Goal: Task Accomplishment & Management: Complete application form

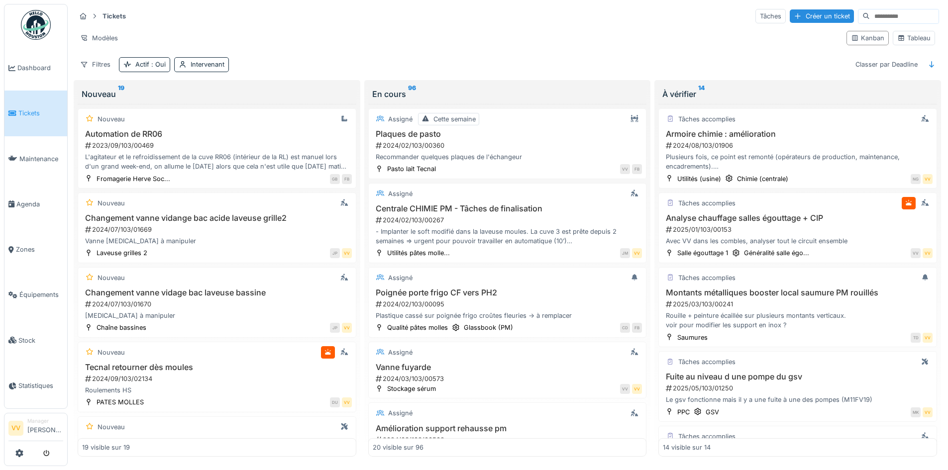
click at [16, 101] on link "Tickets" at bounding box center [35, 113] width 63 height 45
click at [34, 73] on link "Dashboard" at bounding box center [35, 67] width 63 height 45
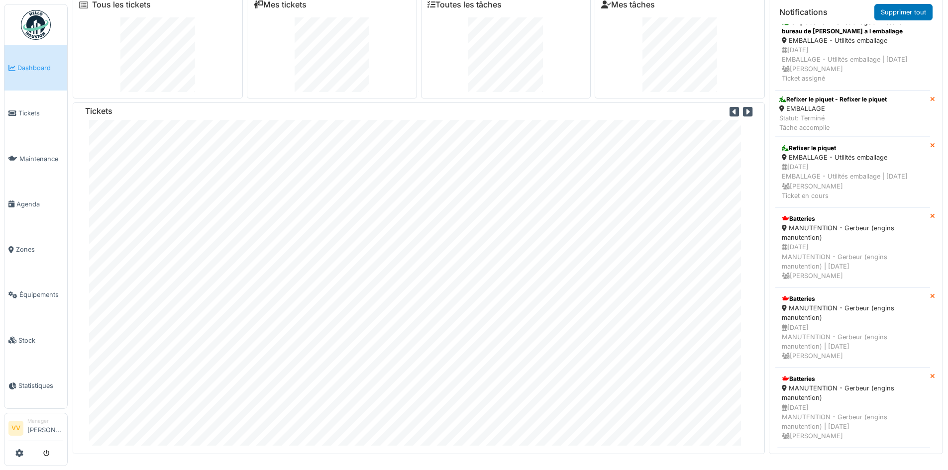
scroll to position [12, 0]
click at [37, 118] on link "Tickets" at bounding box center [35, 113] width 63 height 45
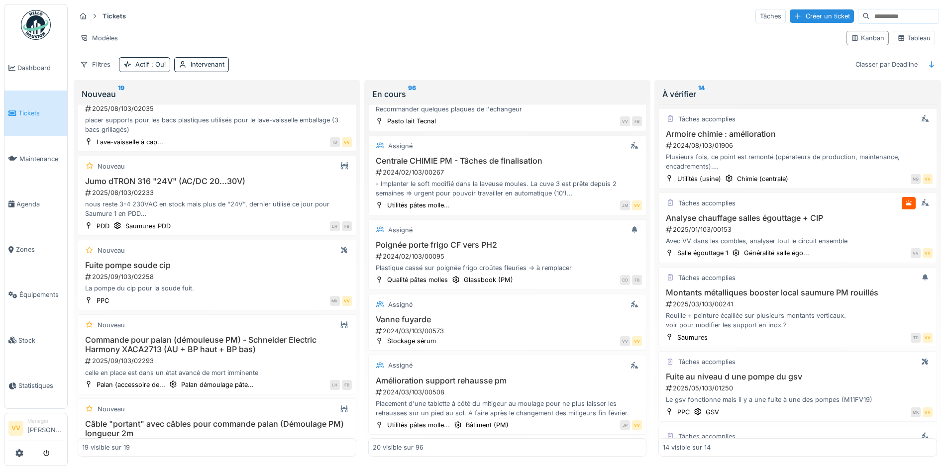
scroll to position [50, 0]
click at [44, 69] on span "Dashboard" at bounding box center [40, 67] width 46 height 9
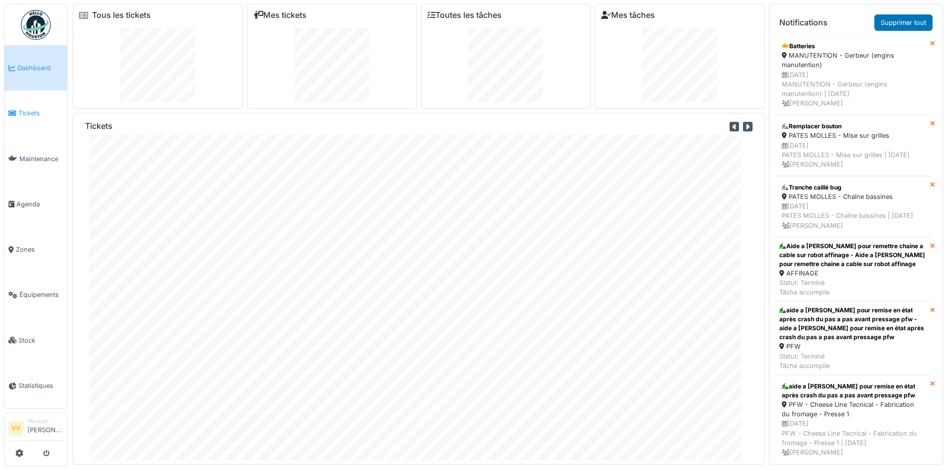
click at [28, 108] on span "Tickets" at bounding box center [40, 112] width 45 height 9
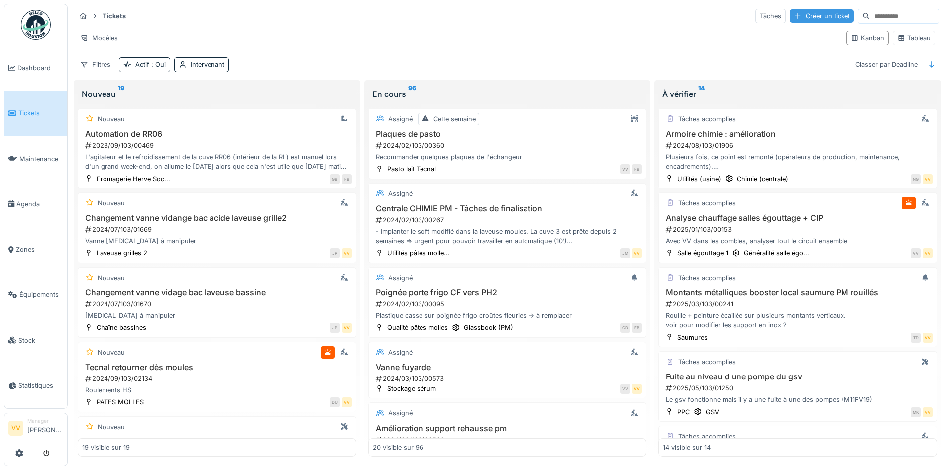
click at [790, 11] on div "Créer un ticket" at bounding box center [822, 15] width 64 height 13
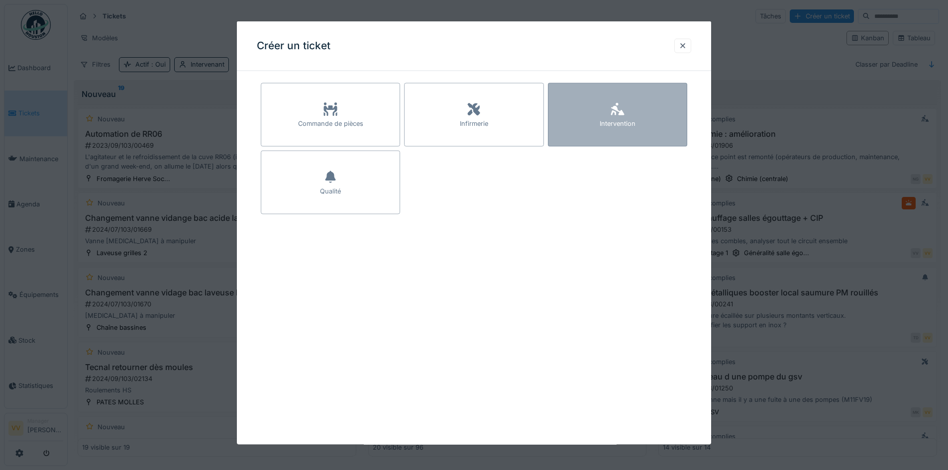
click at [640, 111] on div "Intervention" at bounding box center [617, 115] width 139 height 64
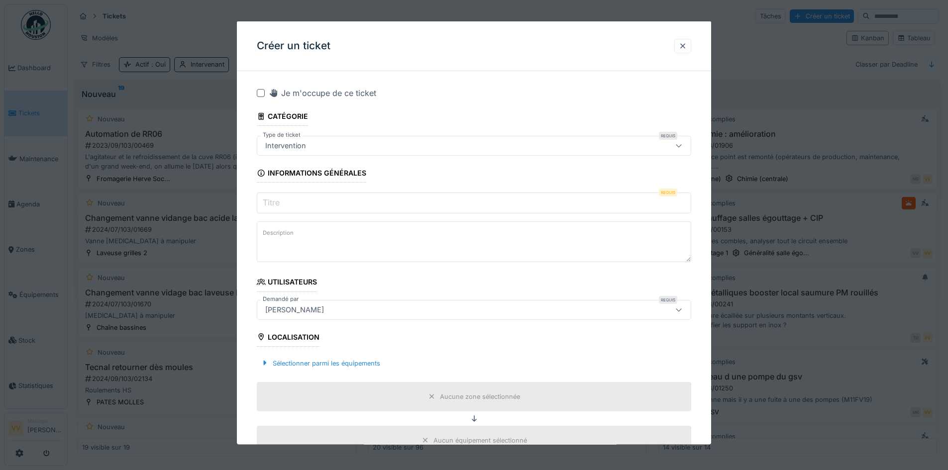
click at [409, 195] on input "Titre" at bounding box center [474, 203] width 434 height 21
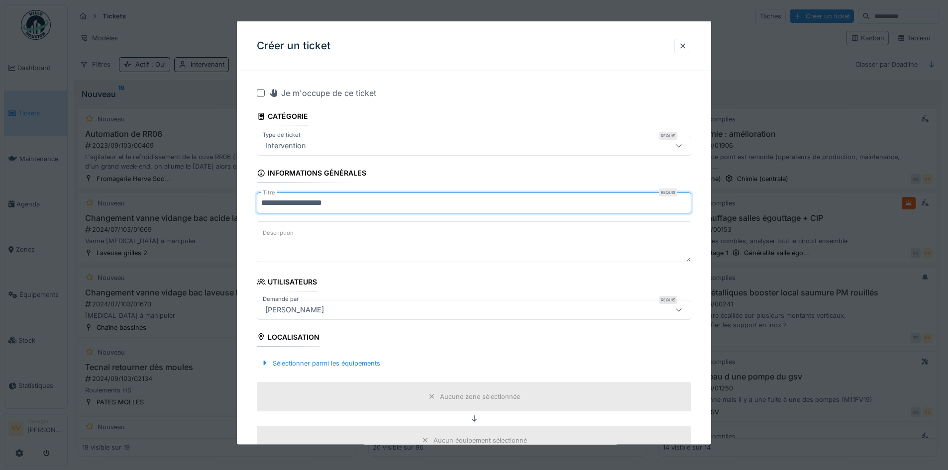
type input "**********"
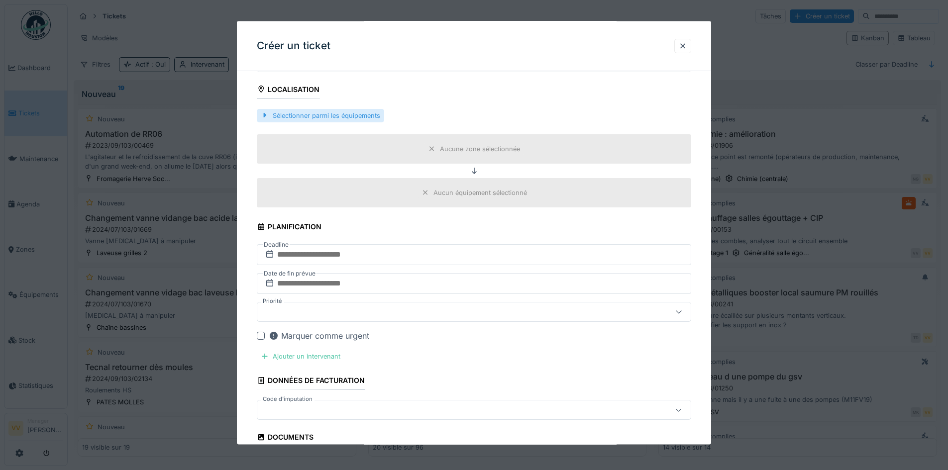
scroll to position [249, 0]
type textarea "**********"
click at [308, 113] on div "Sélectionner parmi les équipements" at bounding box center [320, 113] width 127 height 13
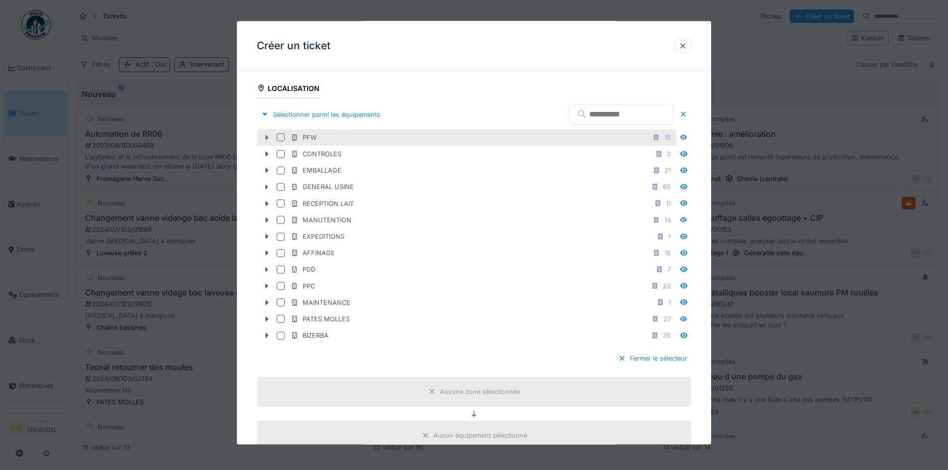
click at [271, 138] on icon at bounding box center [267, 137] width 8 height 6
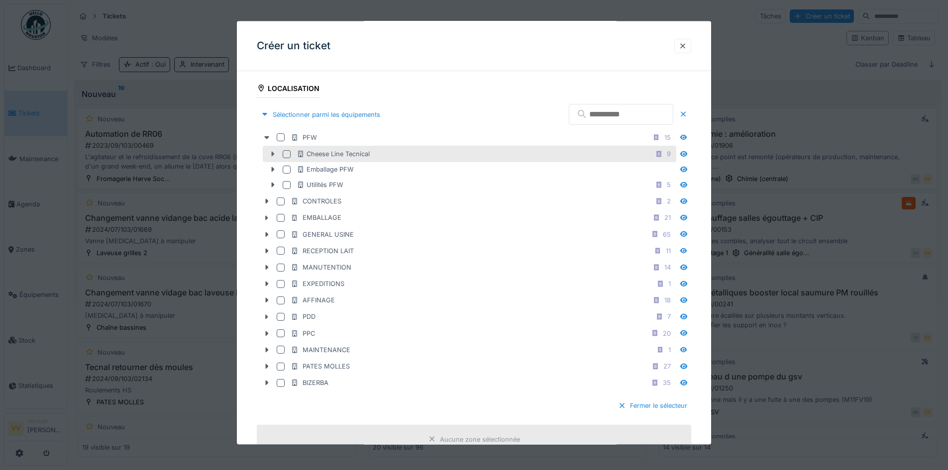
click at [275, 156] on icon at bounding box center [273, 154] width 8 height 6
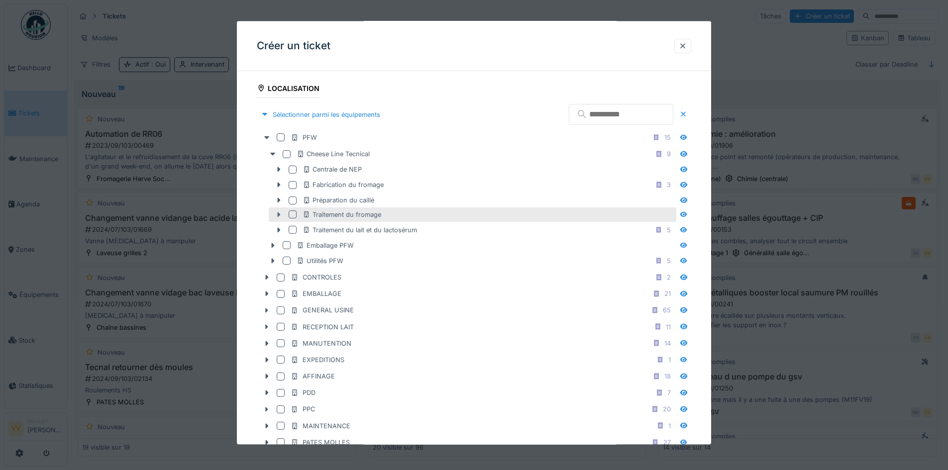
click at [282, 215] on icon at bounding box center [279, 214] width 8 height 6
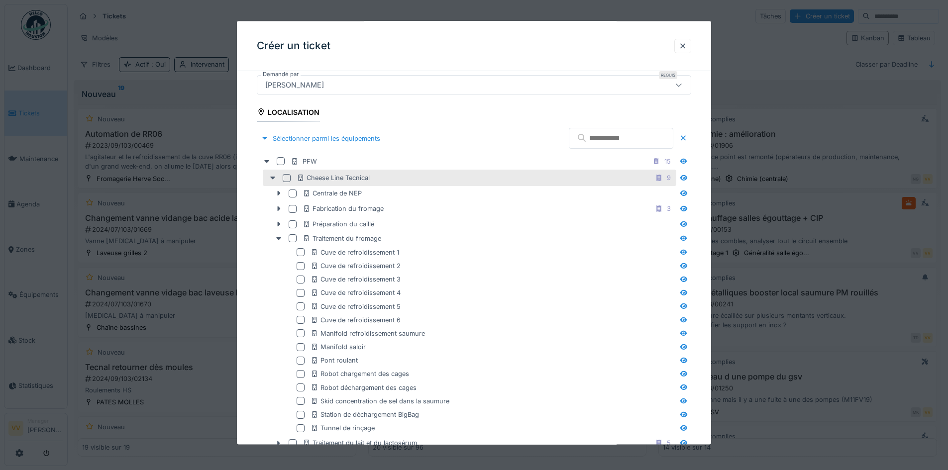
scroll to position [199, 0]
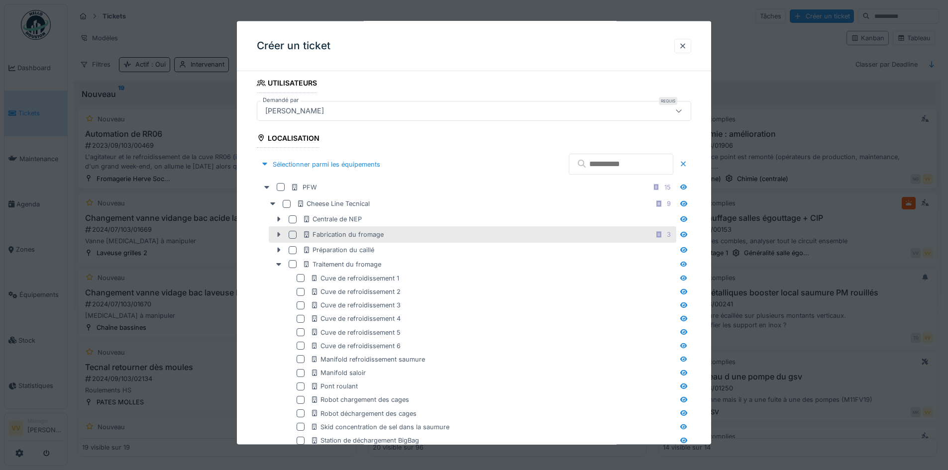
click at [282, 237] on icon at bounding box center [279, 234] width 8 height 6
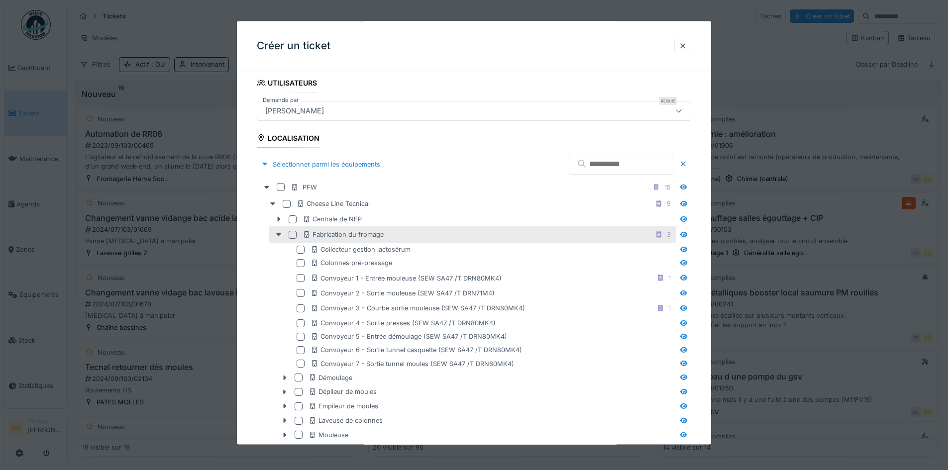
scroll to position [299, 0]
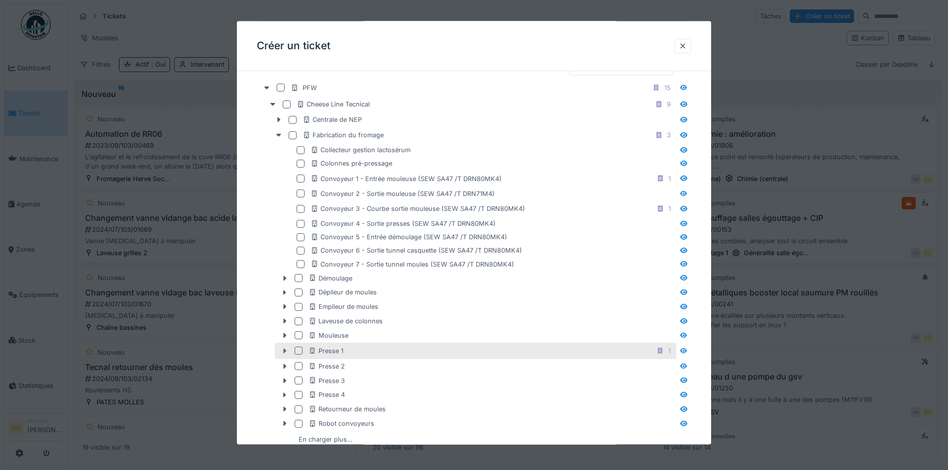
click at [284, 350] on icon at bounding box center [285, 350] width 3 height 5
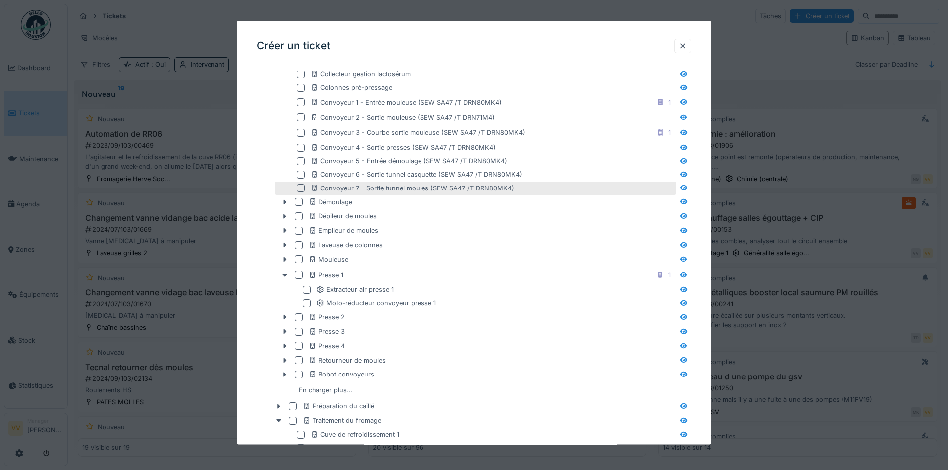
scroll to position [398, 0]
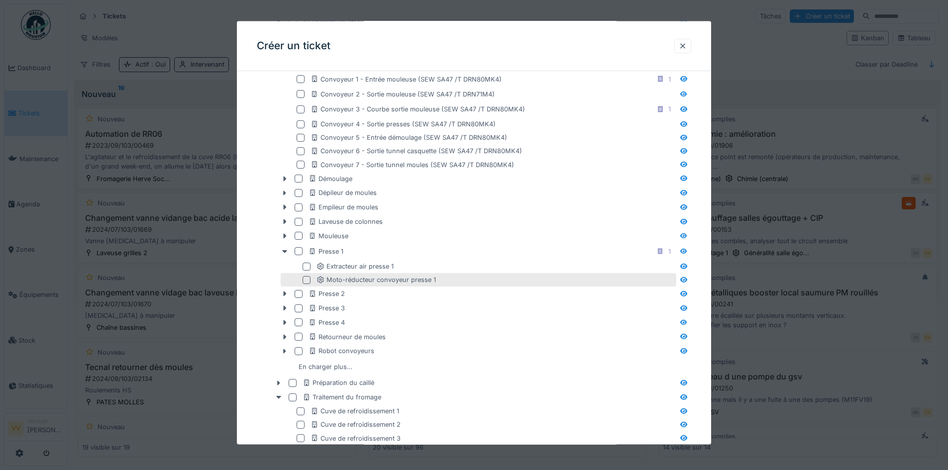
click at [306, 281] on div at bounding box center [307, 280] width 8 height 8
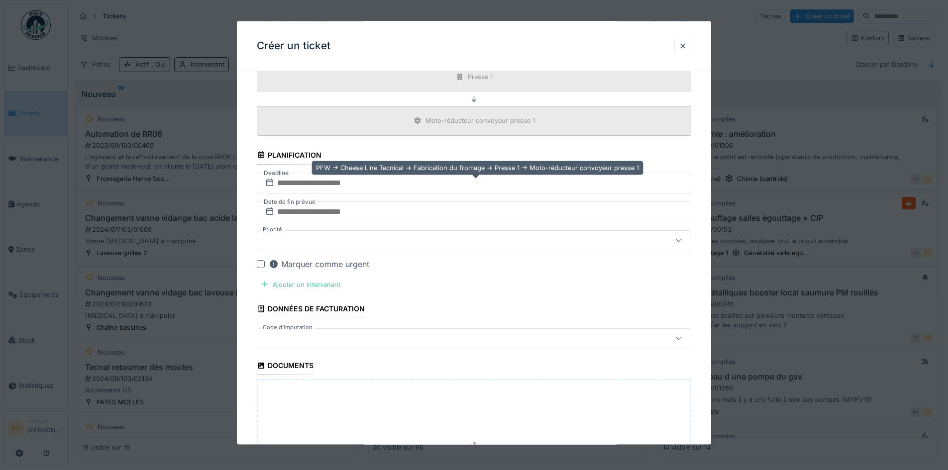
scroll to position [1144, 0]
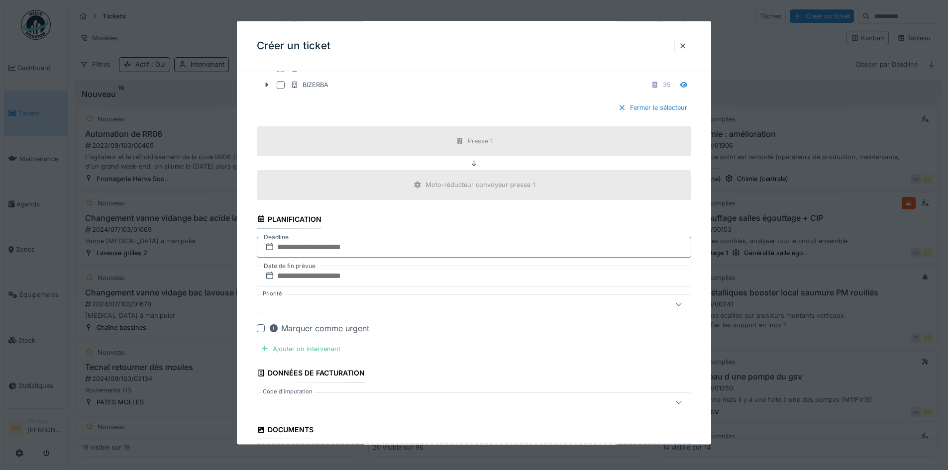
click at [457, 245] on input "text" at bounding box center [474, 246] width 434 height 21
click at [441, 345] on div "16" at bounding box center [443, 344] width 13 height 14
click at [437, 279] on input "text" at bounding box center [474, 275] width 434 height 21
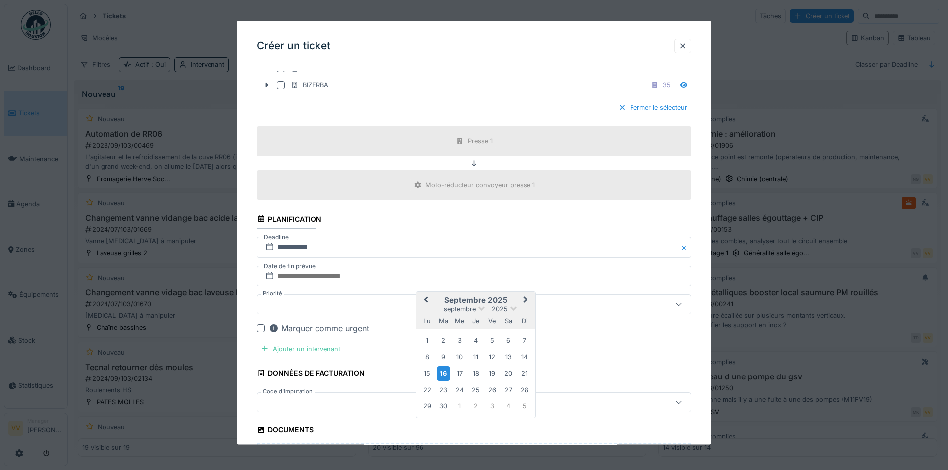
click at [447, 374] on div "16" at bounding box center [443, 373] width 13 height 14
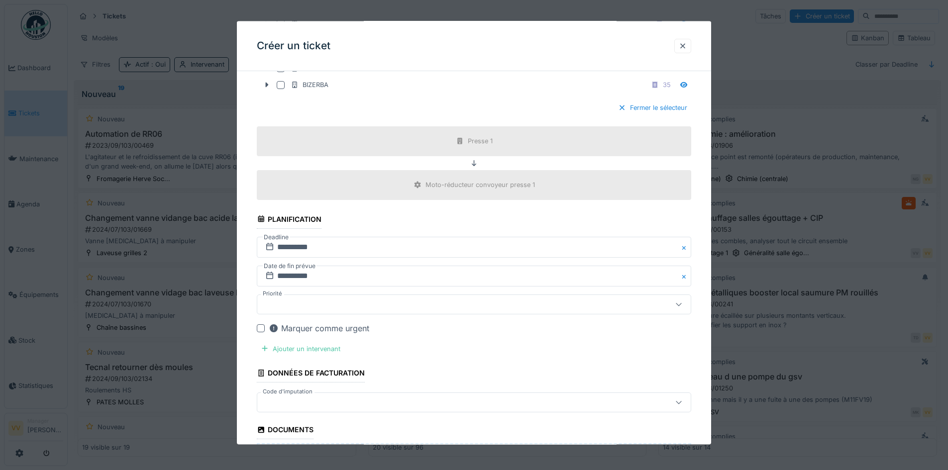
click at [449, 298] on div at bounding box center [474, 304] width 434 height 20
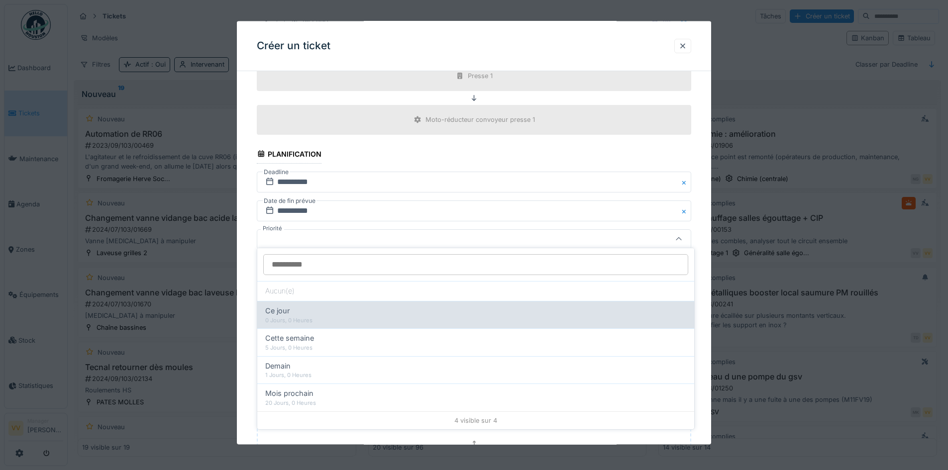
scroll to position [1216, 0]
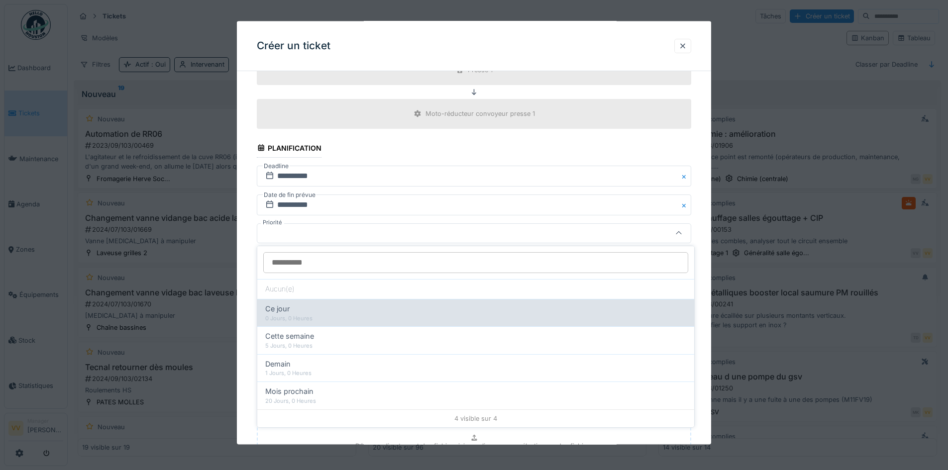
click at [471, 314] on div "0 Jours, 0 Heures" at bounding box center [475, 318] width 421 height 8
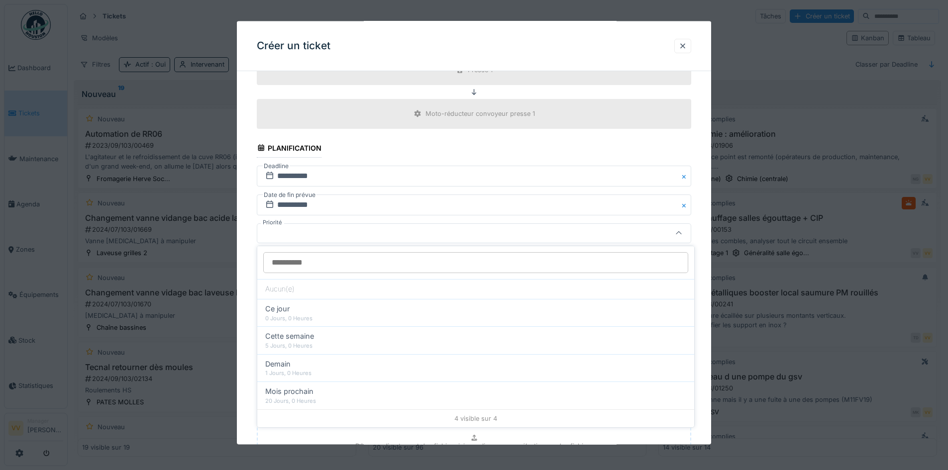
type input "**"
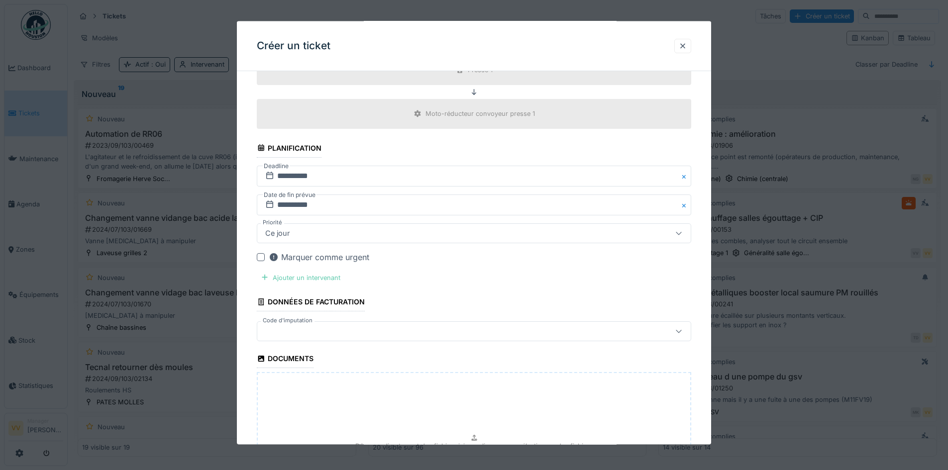
click at [293, 281] on div "Ajouter un intervenant" at bounding box center [301, 277] width 88 height 13
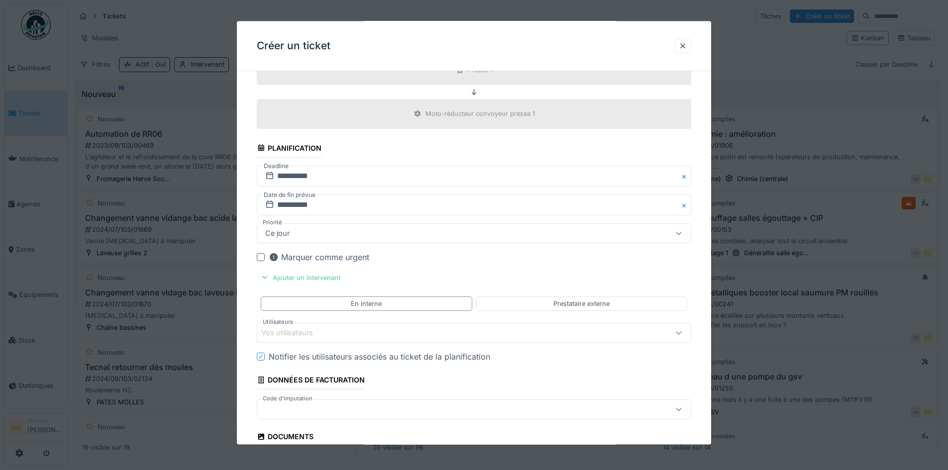
click at [353, 335] on div "Vos utilisateurs" at bounding box center [448, 332] width 375 height 11
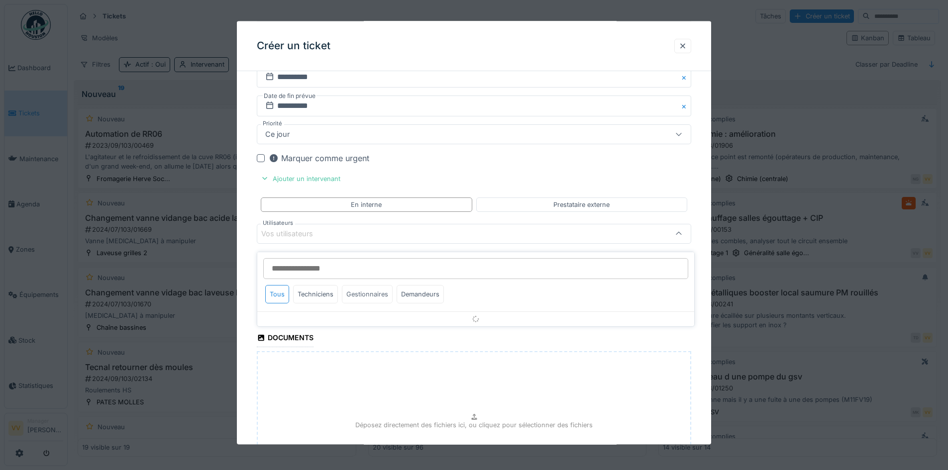
scroll to position [1316, 0]
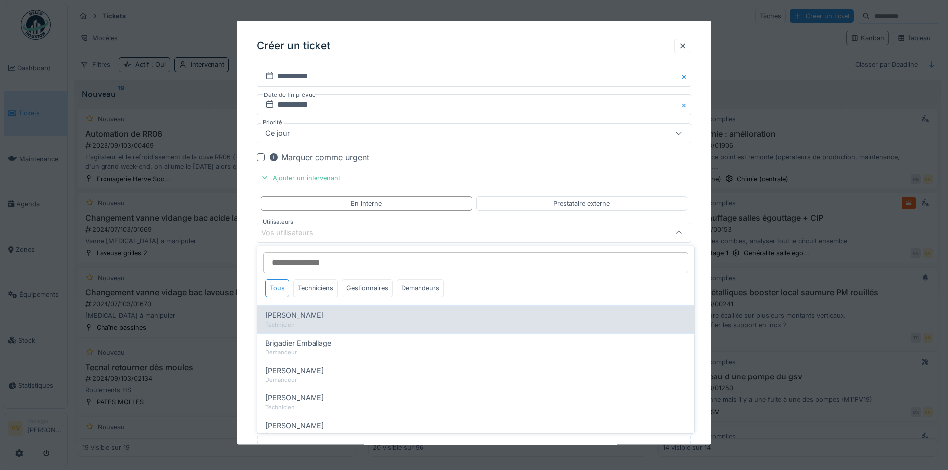
click at [316, 312] on span "Benjamin Bauwens" at bounding box center [294, 315] width 59 height 11
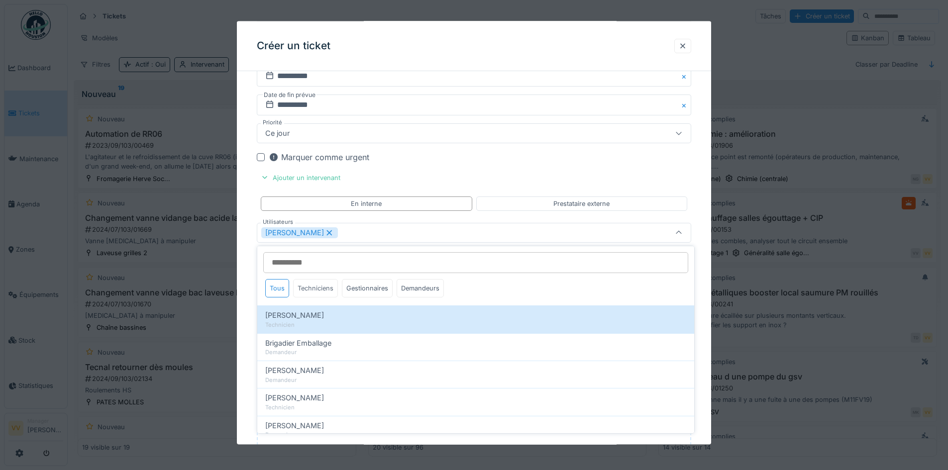
click at [322, 288] on div "Techniciens" at bounding box center [315, 288] width 45 height 18
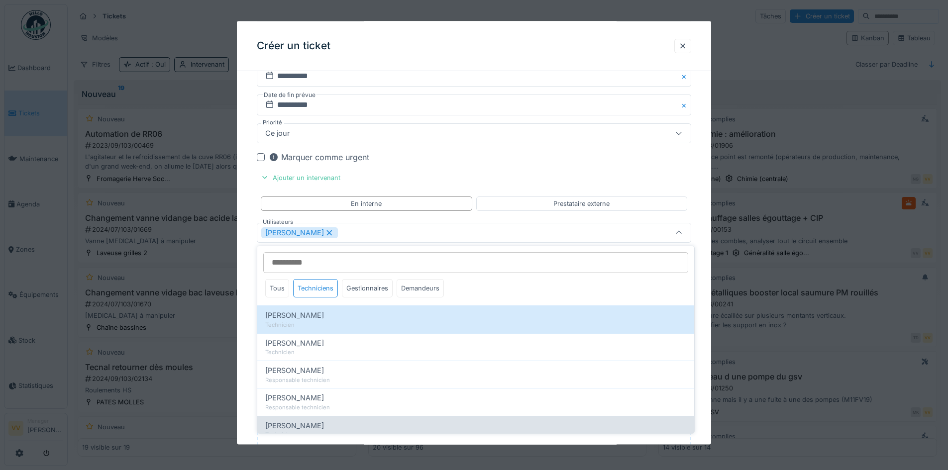
click at [317, 425] on div "Valmir Zhuti" at bounding box center [475, 425] width 421 height 11
type input "**********"
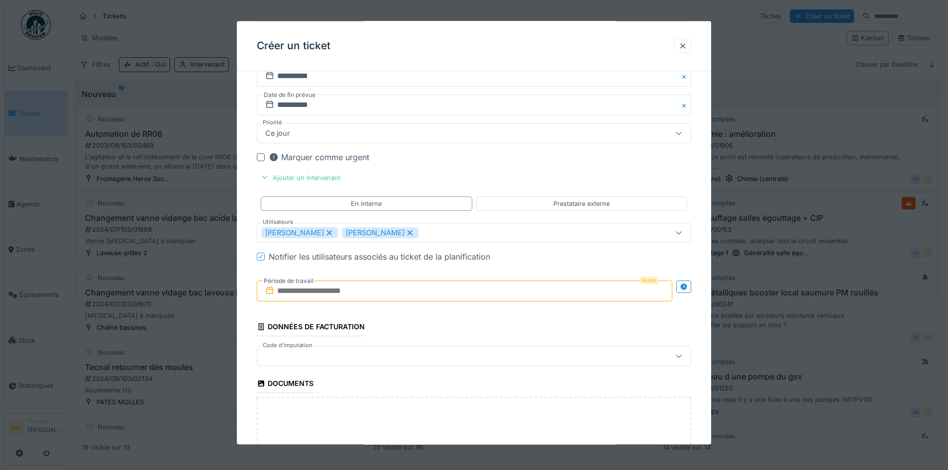
click at [609, 153] on div "Marquer comme urgent" at bounding box center [480, 157] width 422 height 12
click at [314, 288] on input "text" at bounding box center [464, 291] width 415 height 21
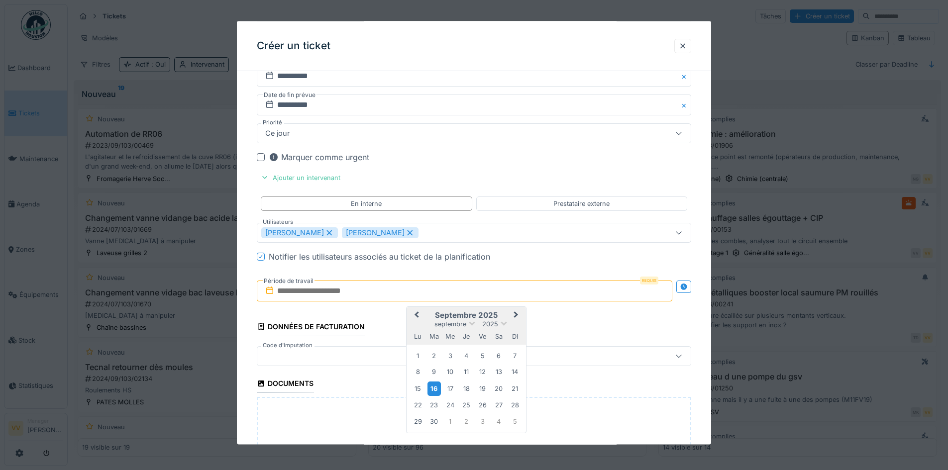
click at [436, 386] on div "16" at bounding box center [433, 388] width 13 height 14
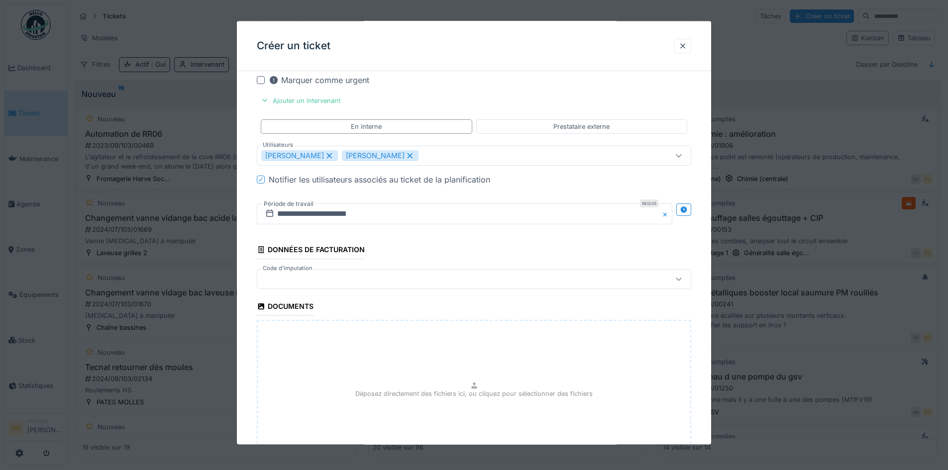
scroll to position [1482, 0]
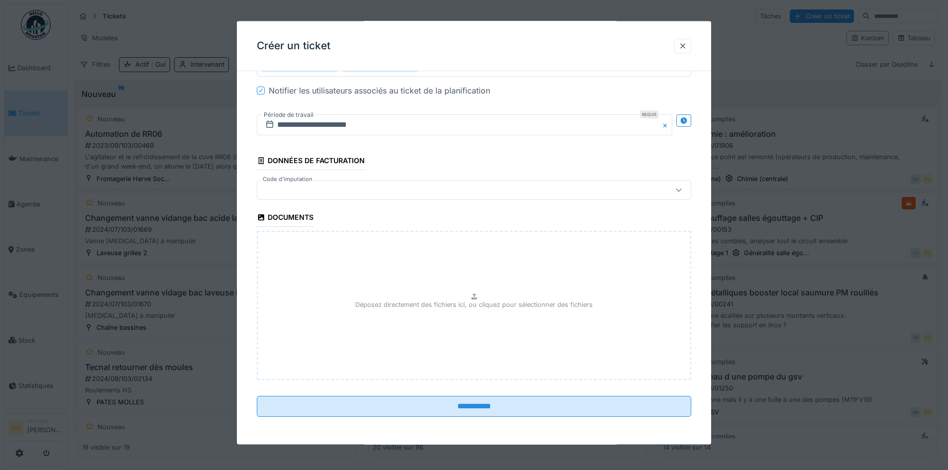
click at [444, 327] on div "Déposez directement des fichiers ici, ou cliquez pour sélectionner des fichiers" at bounding box center [474, 305] width 434 height 149
type input "**********"
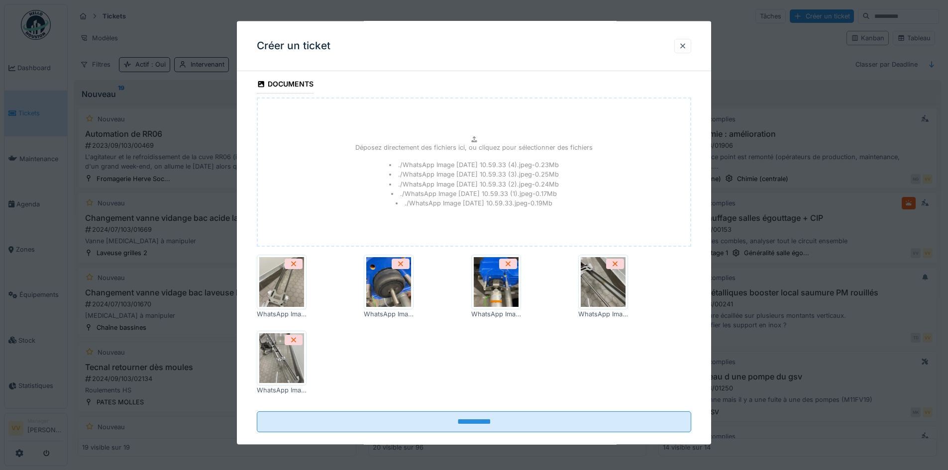
scroll to position [1630, 0]
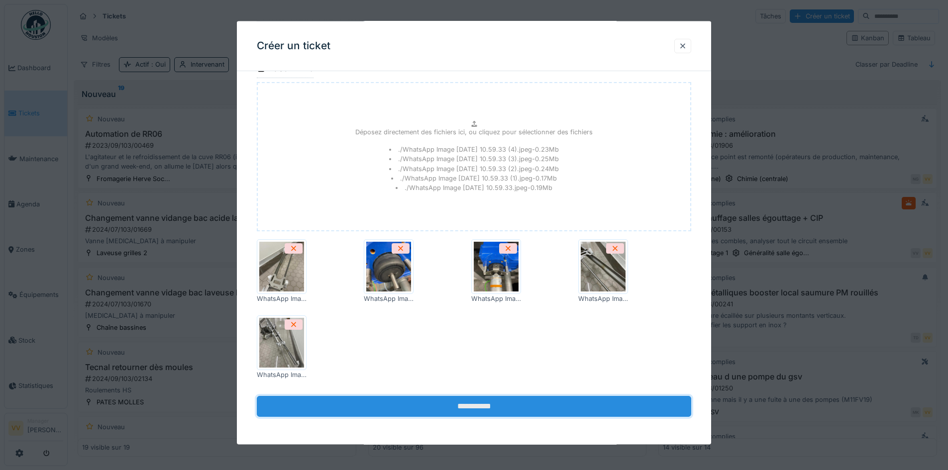
click at [423, 403] on input "**********" at bounding box center [474, 406] width 434 height 21
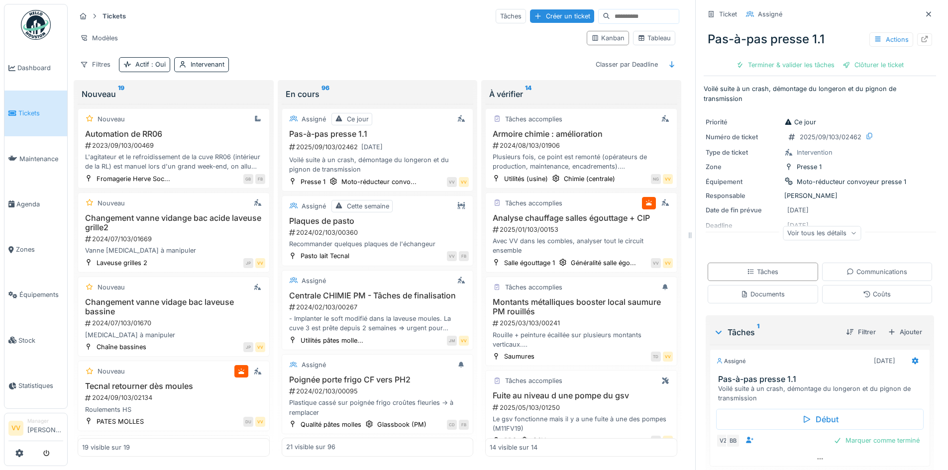
click at [32, 106] on link "Tickets" at bounding box center [35, 113] width 63 height 45
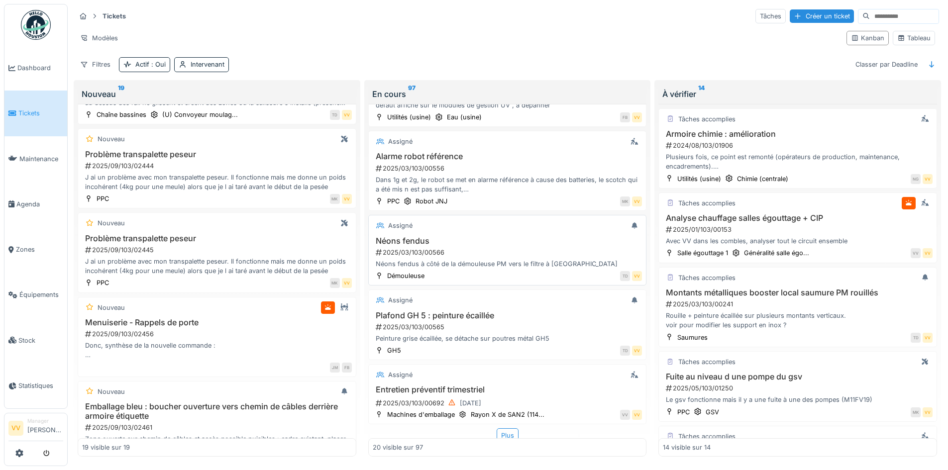
scroll to position [1257, 0]
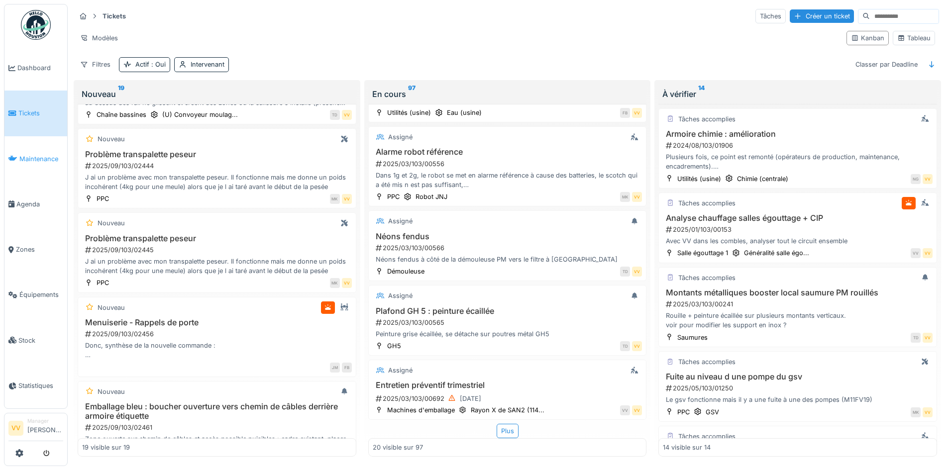
click at [44, 155] on span "Maintenance" at bounding box center [41, 158] width 44 height 9
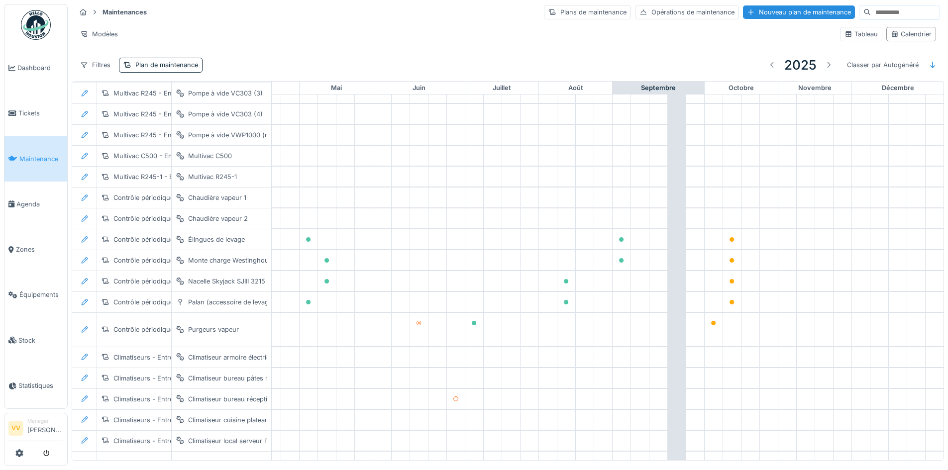
scroll to position [0, 326]
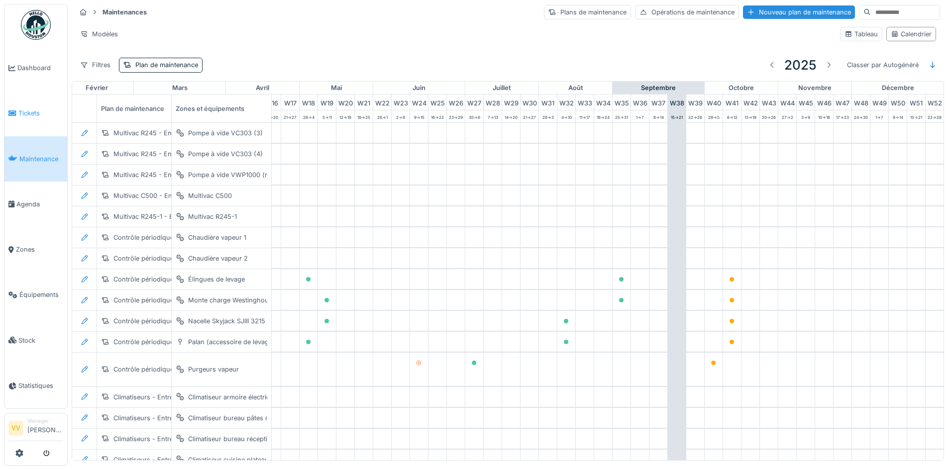
click at [13, 108] on li "Tickets" at bounding box center [35, 112] width 55 height 9
